Goal: Transaction & Acquisition: Purchase product/service

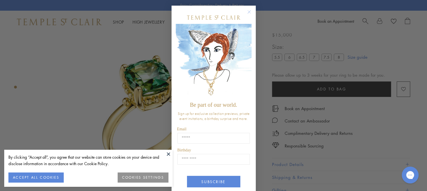
click at [246, 12] on circle "Close dialog" at bounding box center [249, 12] width 7 height 7
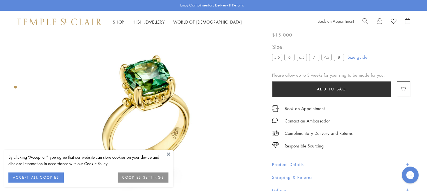
click at [168, 153] on button at bounding box center [168, 154] width 8 height 8
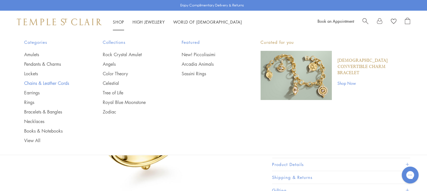
click at [31, 83] on link "Chains & Leather Cords" at bounding box center [52, 83] width 56 height 6
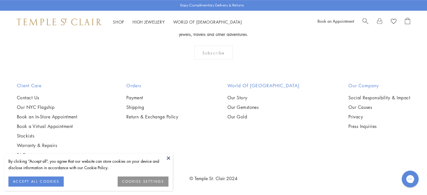
scroll to position [562, 0]
click at [0, 0] on img at bounding box center [0, 0] width 0 height 0
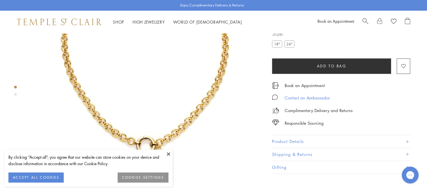
scroll to position [117, 0]
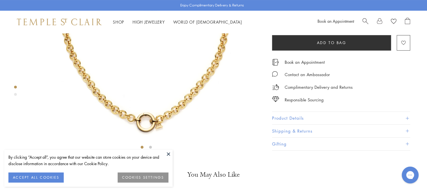
click at [281, 125] on button "Product Details" at bounding box center [341, 118] width 138 height 13
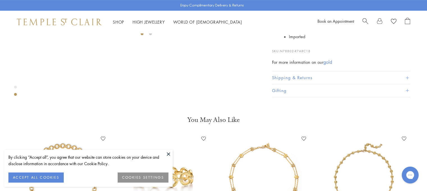
scroll to position [230, 0]
